Goal: Task Accomplishment & Management: Use online tool/utility

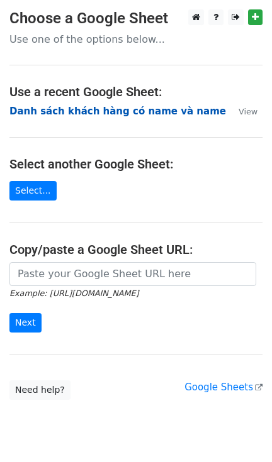
click at [60, 108] on strong "Danh sách khách hàng có name và name" at bounding box center [117, 111] width 216 height 11
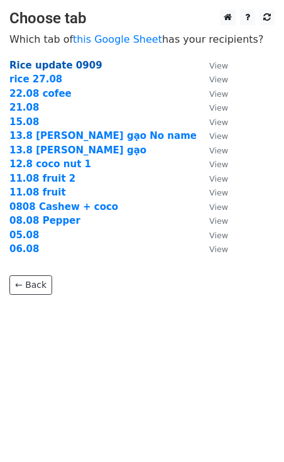
click at [59, 63] on strong "Rice update 0909" at bounding box center [55, 65] width 93 height 11
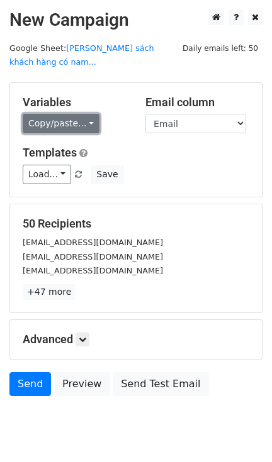
click at [64, 114] on link "Copy/paste..." at bounding box center [61, 123] width 77 height 19
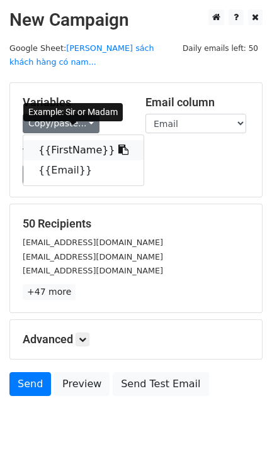
click at [72, 140] on link "{{FirstName}}" at bounding box center [83, 150] width 120 height 20
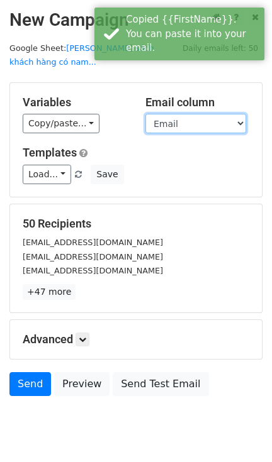
click at [171, 114] on select "FirstName Email" at bounding box center [195, 123] width 101 height 19
click at [145, 114] on select "FirstName Email" at bounding box center [195, 123] width 101 height 19
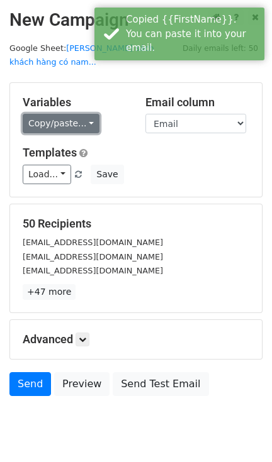
click at [73, 114] on link "Copy/paste..." at bounding box center [61, 123] width 77 height 19
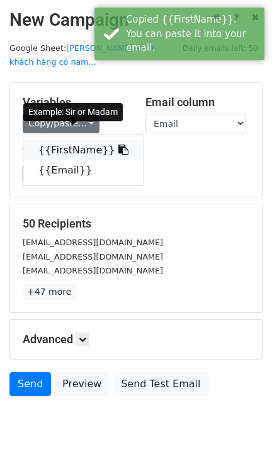
click at [64, 140] on link "{{FirstName}}" at bounding box center [83, 150] width 120 height 20
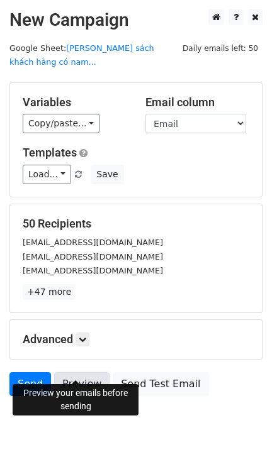
click at [77, 374] on link "Preview" at bounding box center [81, 384] width 55 height 24
